Goal: Find specific page/section: Find specific page/section

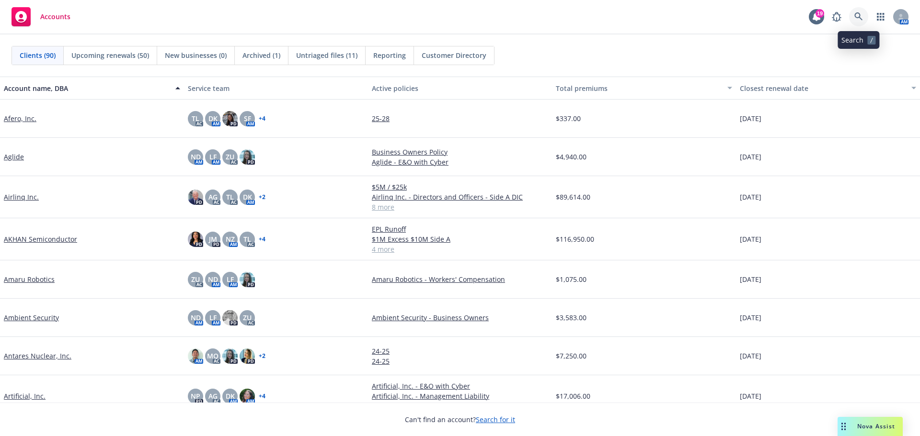
click at [857, 17] on icon at bounding box center [858, 16] width 9 height 9
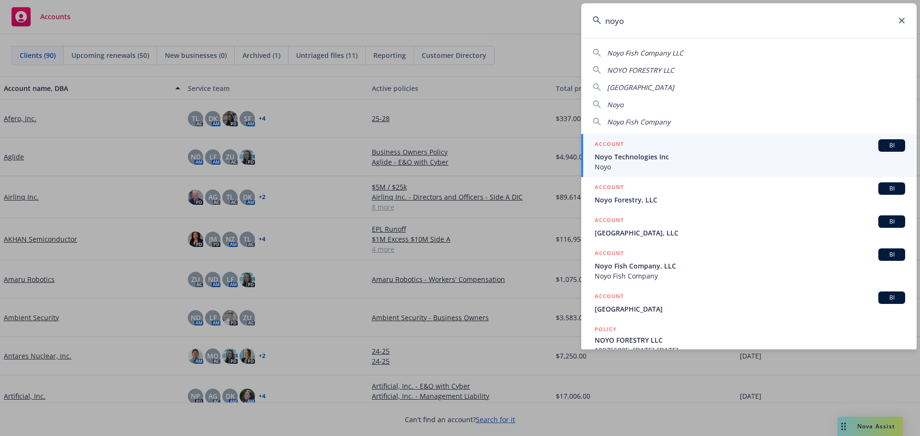
type input "noyo"
click at [622, 158] on span "Noyo Technologies Inc" at bounding box center [750, 157] width 310 height 10
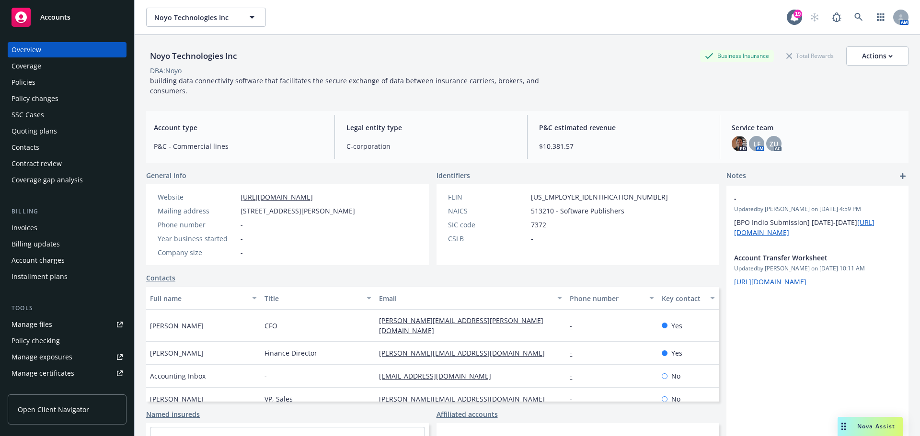
click at [46, 128] on div "Quoting plans" at bounding box center [34, 131] width 46 height 15
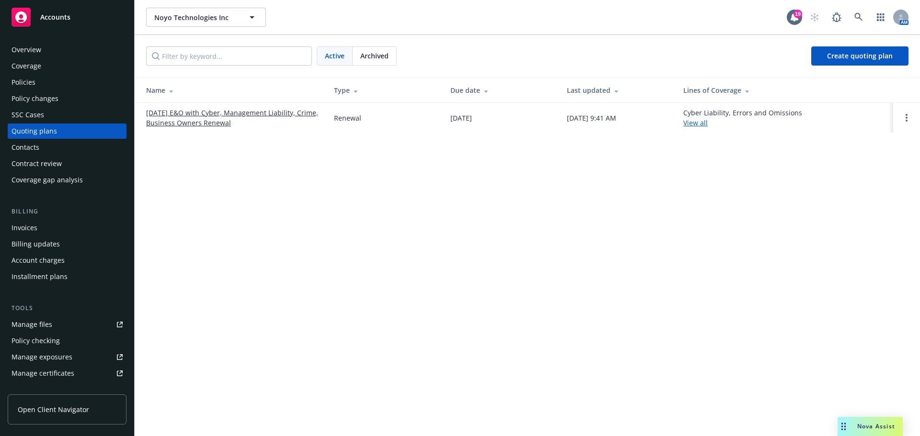
click at [218, 110] on link "[DATE] E&O with Cyber, Management Liability, Crime, Business Owners Renewal" at bounding box center [232, 118] width 172 height 20
